Goal: Navigation & Orientation: Go to known website

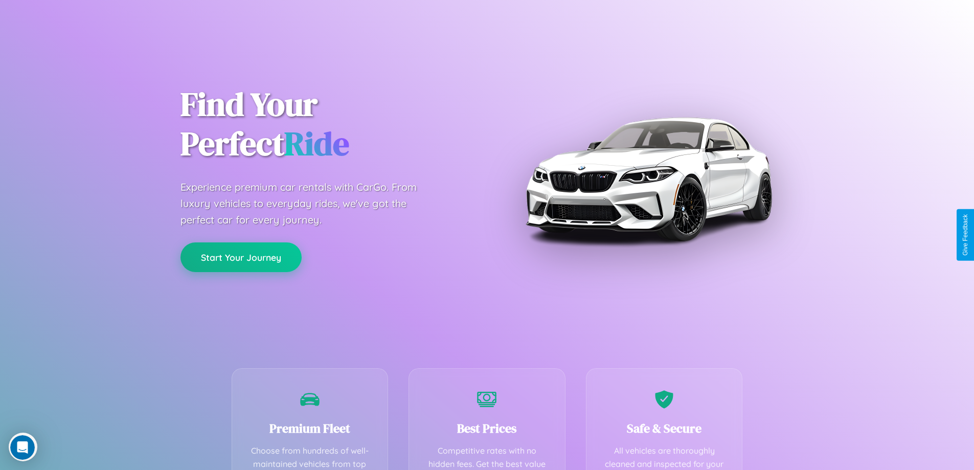
click at [241, 257] on button "Start Your Journey" at bounding box center [241, 257] width 121 height 30
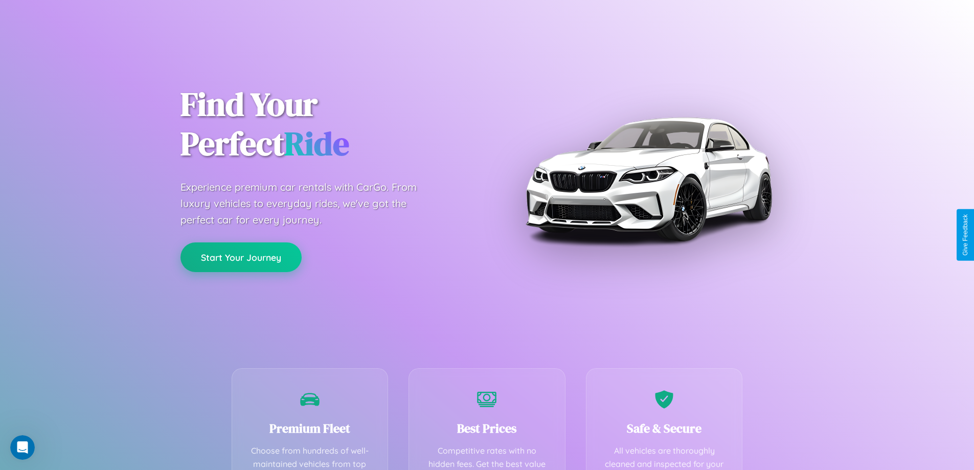
click at [241, 257] on button "Start Your Journey" at bounding box center [241, 257] width 121 height 30
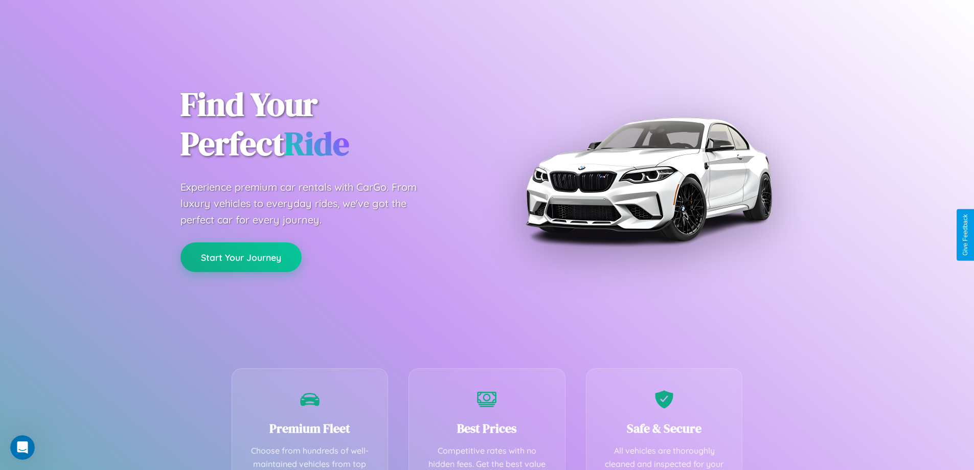
click at [241, 257] on button "Start Your Journey" at bounding box center [241, 257] width 121 height 30
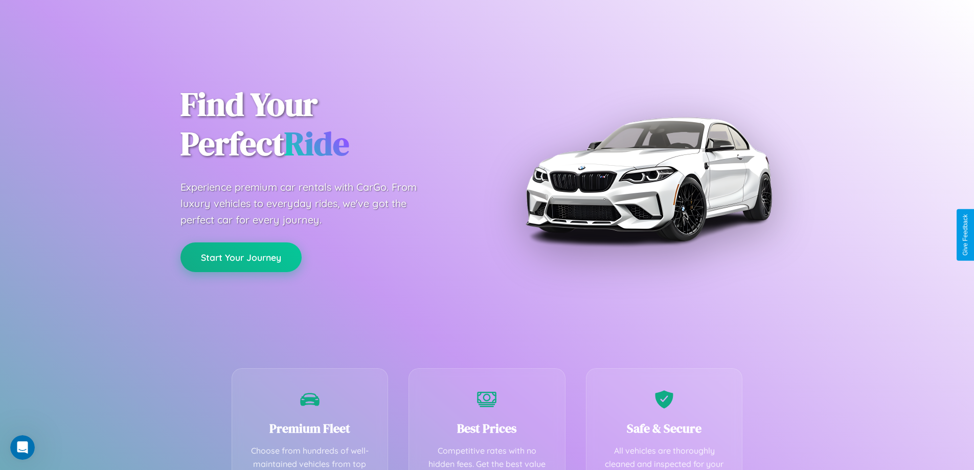
click at [241, 257] on button "Start Your Journey" at bounding box center [241, 257] width 121 height 30
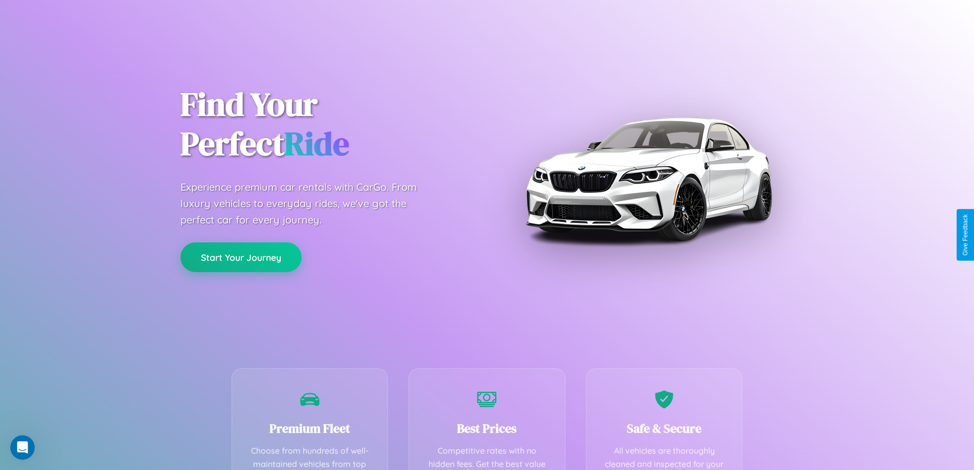
click at [241, 257] on button "Start Your Journey" at bounding box center [241, 257] width 121 height 30
